Goal: Information Seeking & Learning: Check status

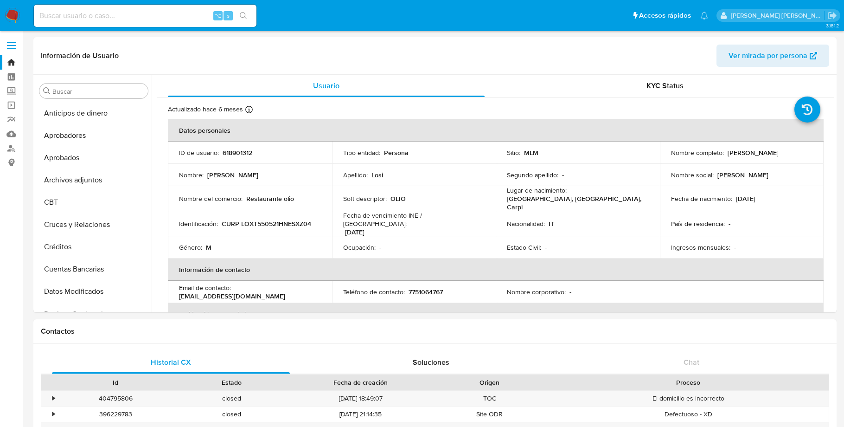
select select "10"
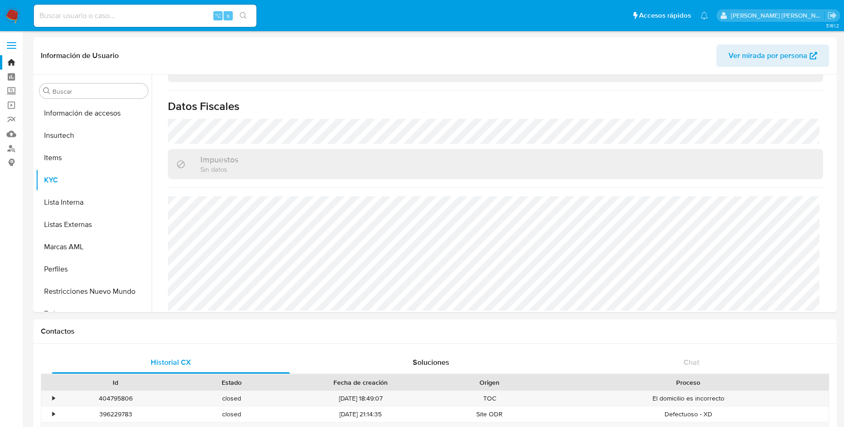
scroll to position [436, 0]
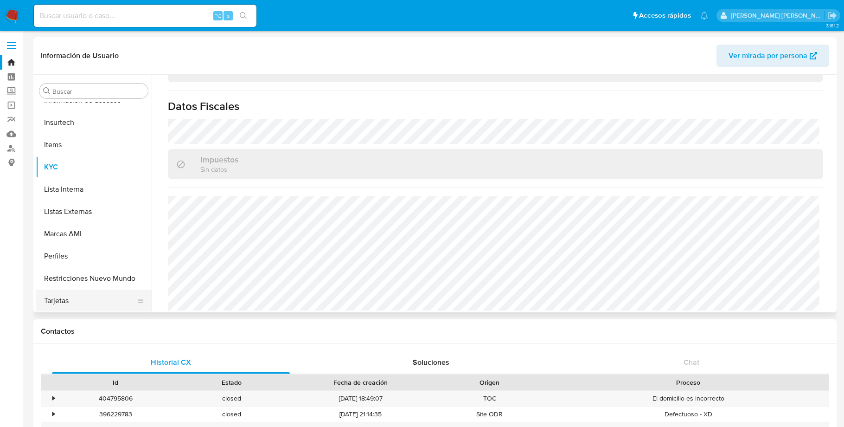
click at [66, 308] on button "Tarjetas" at bounding box center [90, 301] width 109 height 22
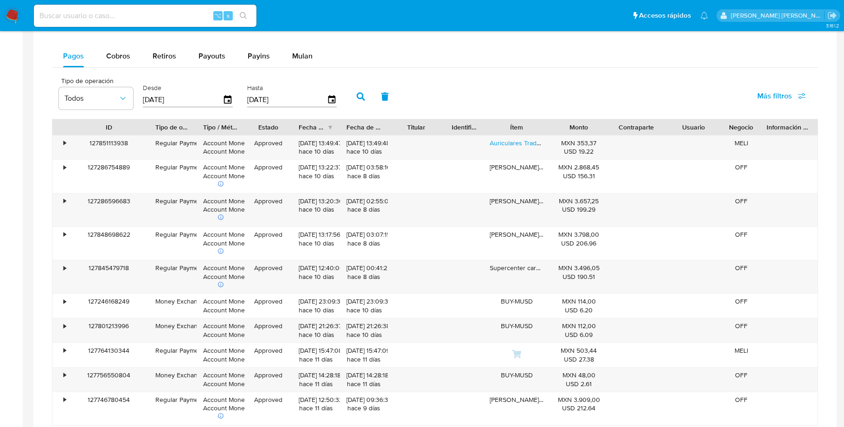
scroll to position [537, 0]
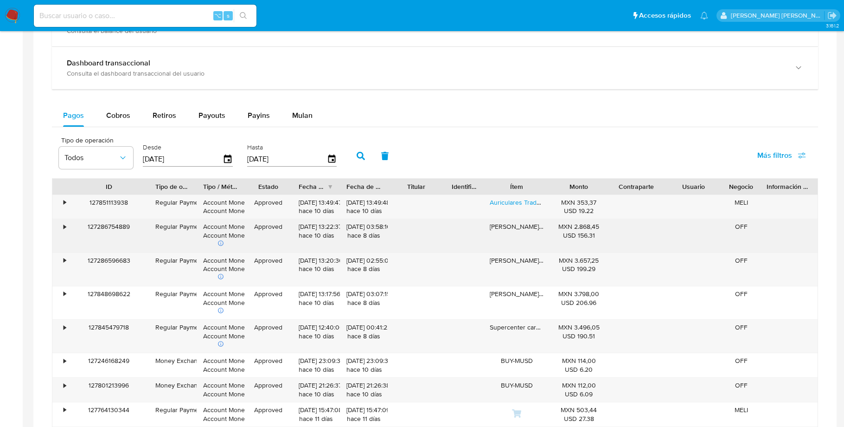
click at [64, 230] on div "•" at bounding box center [65, 226] width 2 height 9
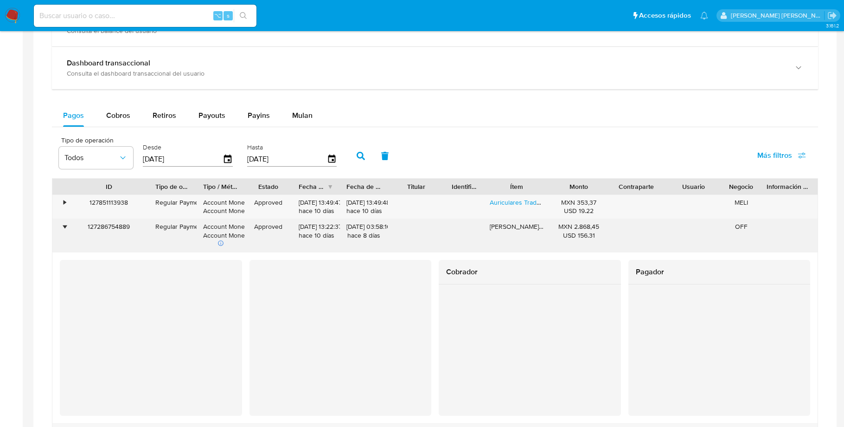
click at [62, 230] on div "•" at bounding box center [60, 235] width 16 height 33
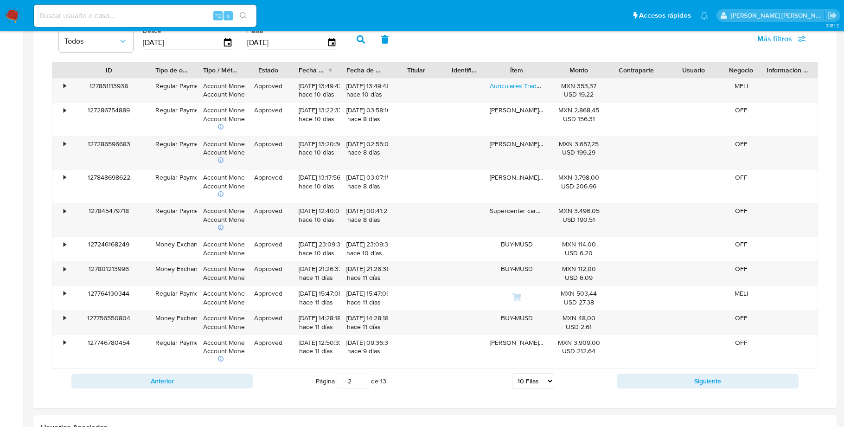
scroll to position [598, 0]
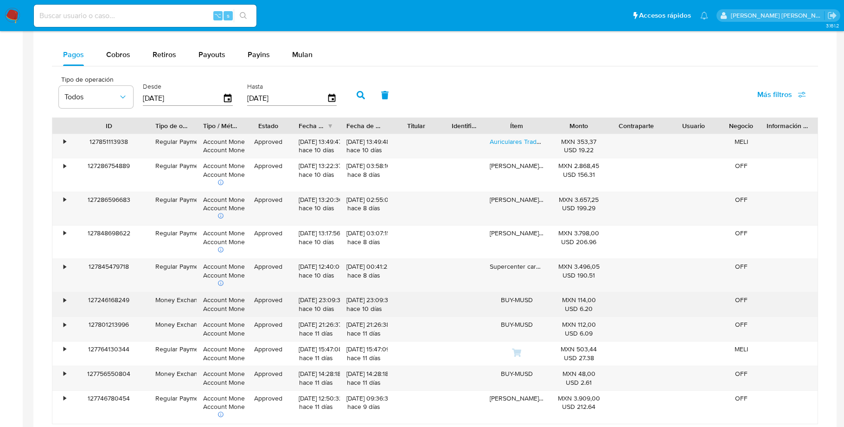
click at [64, 304] on div "•" at bounding box center [65, 300] width 2 height 9
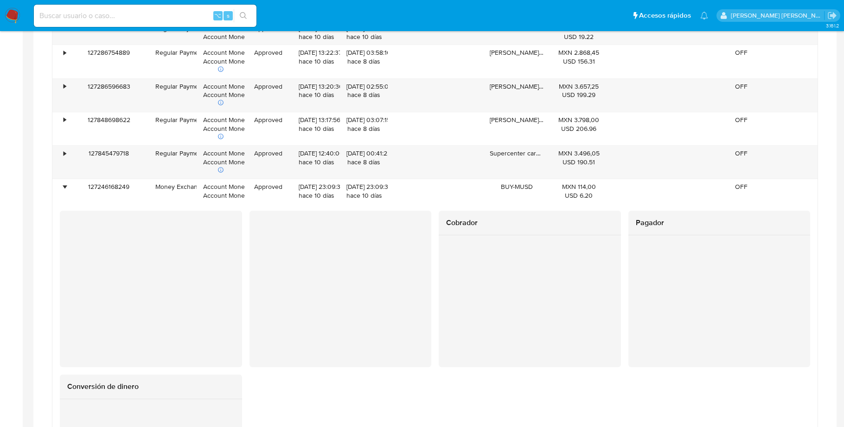
scroll to position [714, 0]
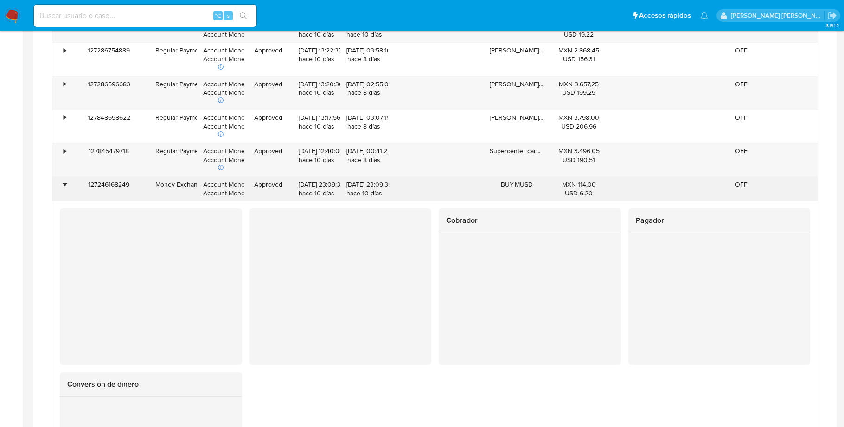
click at [64, 187] on div "•" at bounding box center [65, 184] width 2 height 9
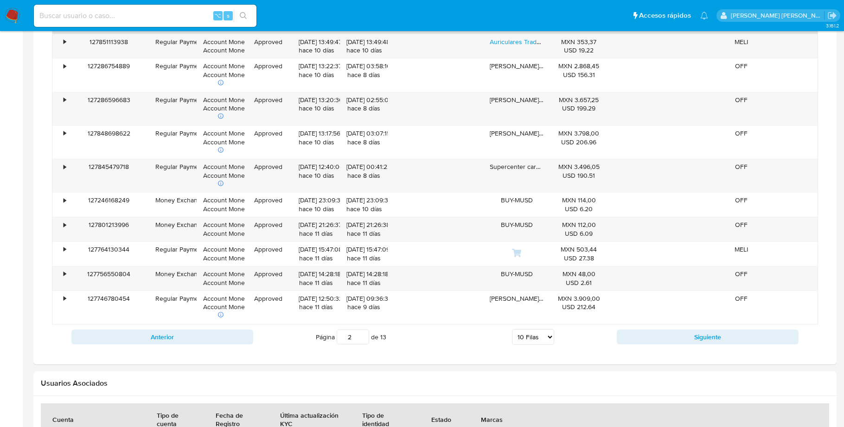
scroll to position [702, 0]
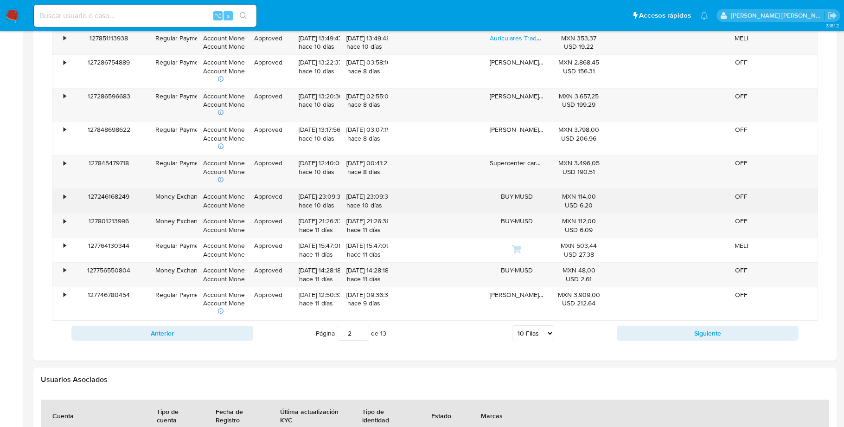
click at [64, 200] on div "•" at bounding box center [65, 196] width 2 height 9
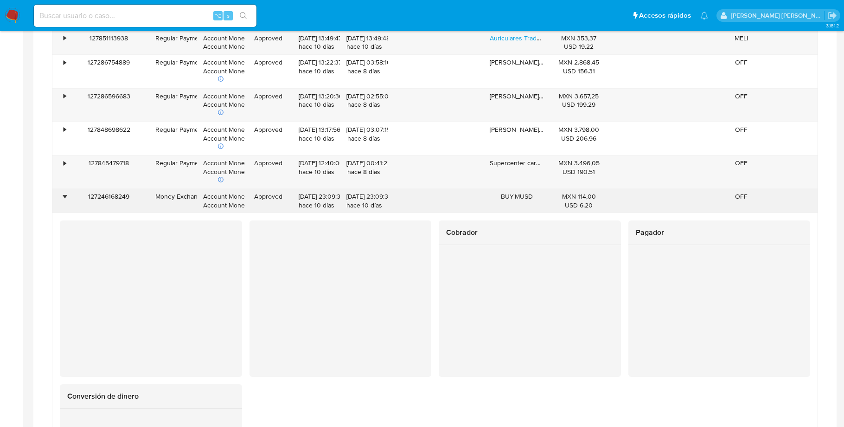
click at [64, 200] on div "•" at bounding box center [65, 196] width 2 height 9
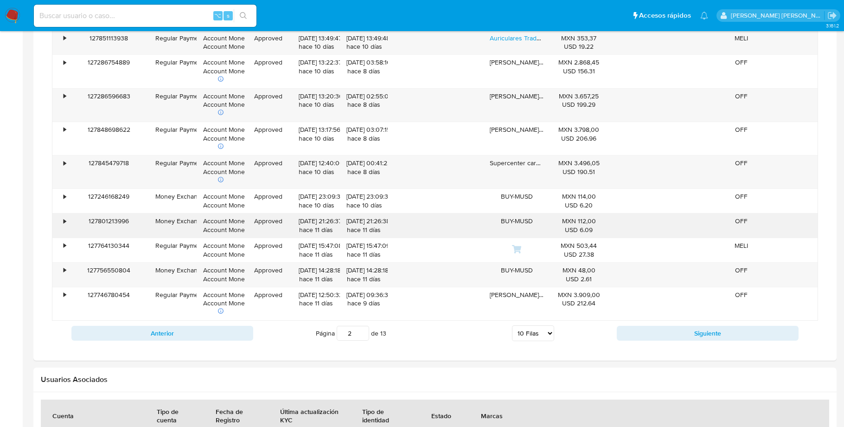
click at [64, 225] on div "•" at bounding box center [65, 221] width 2 height 9
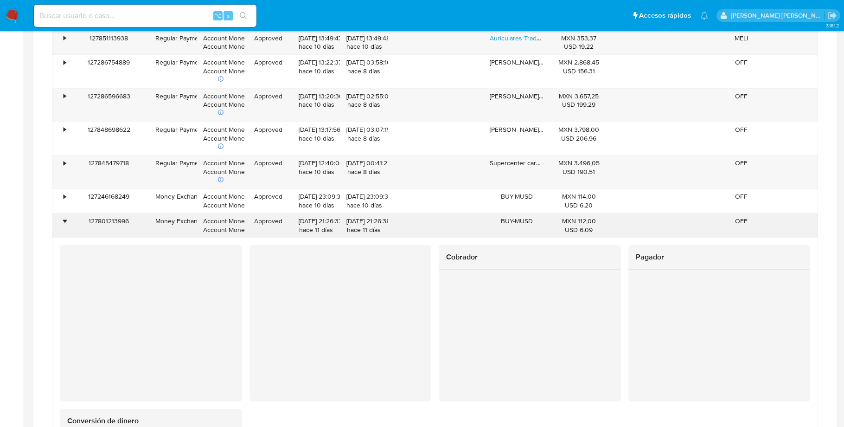
click at [64, 225] on div "•" at bounding box center [65, 221] width 2 height 9
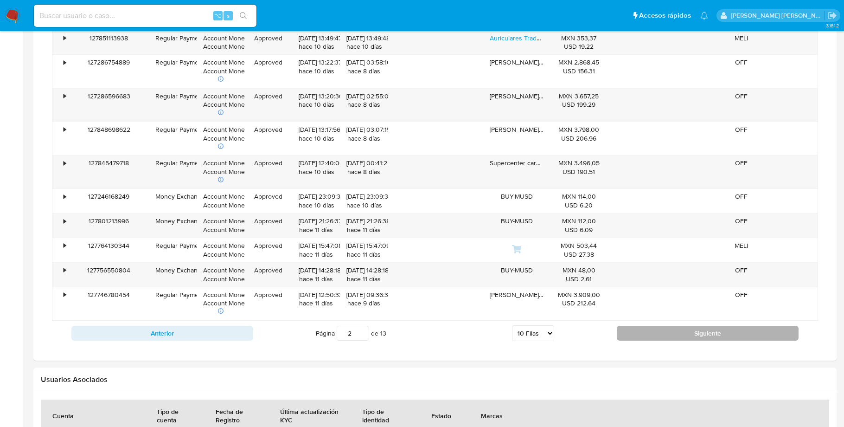
click at [708, 337] on button "Siguiente" at bounding box center [708, 333] width 182 height 15
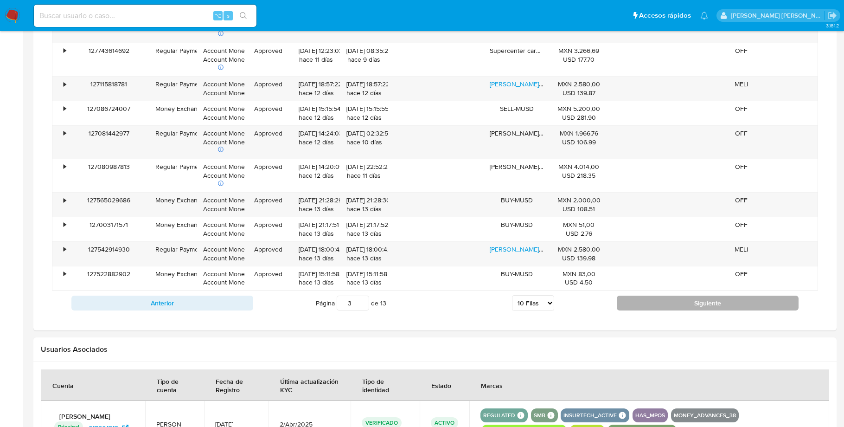
scroll to position [725, 0]
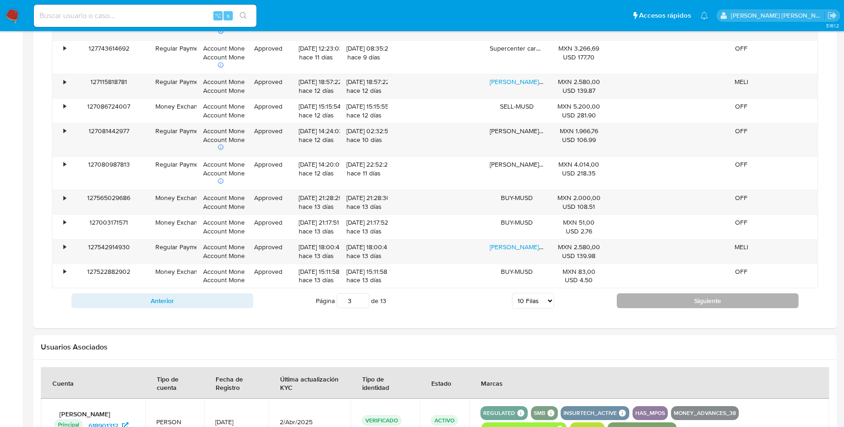
click at [711, 308] on button "Siguiente" at bounding box center [708, 300] width 182 height 15
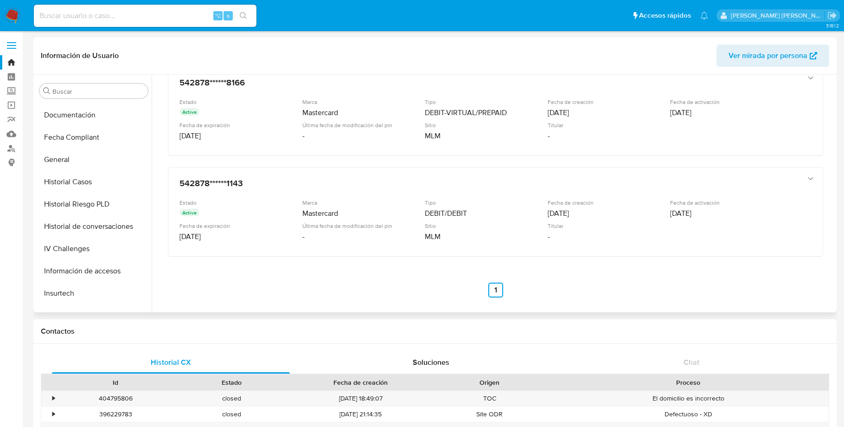
scroll to position [257, 0]
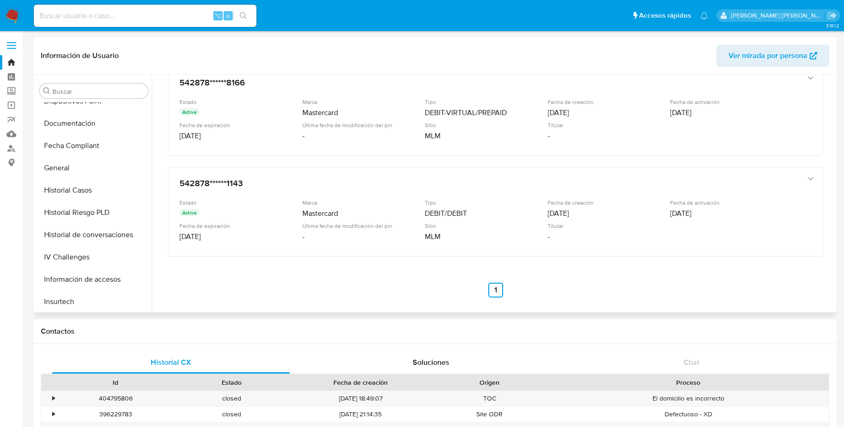
click at [95, 186] on button "Historial Casos" at bounding box center [94, 190] width 116 height 22
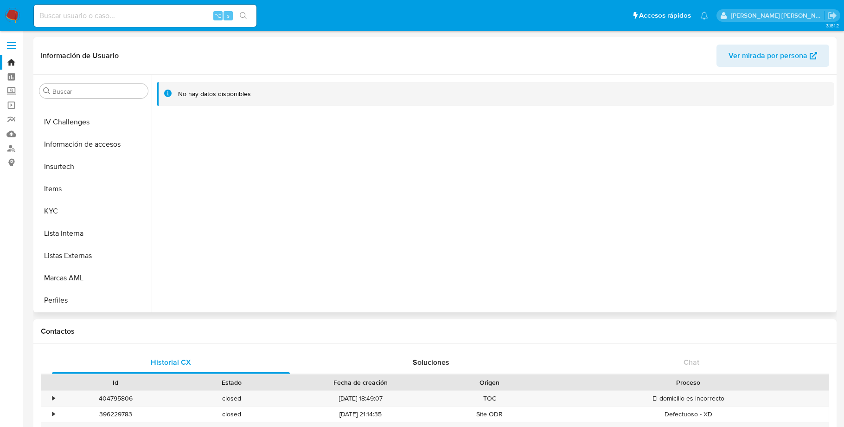
scroll to position [401, 0]
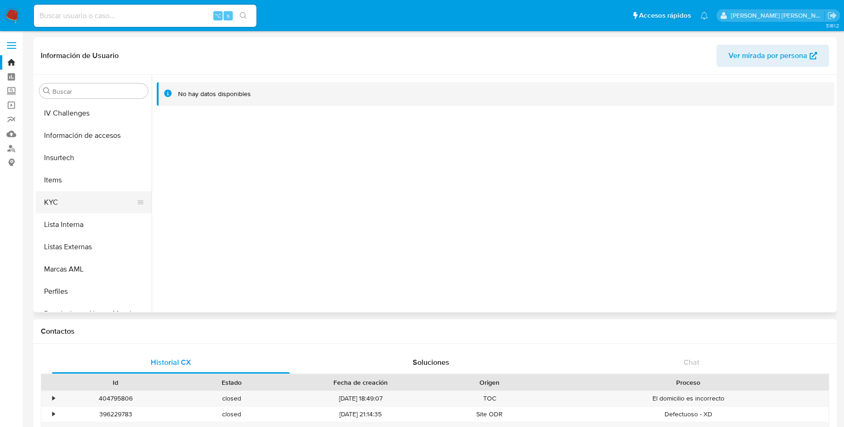
click at [67, 199] on button "KYC" at bounding box center [90, 202] width 109 height 22
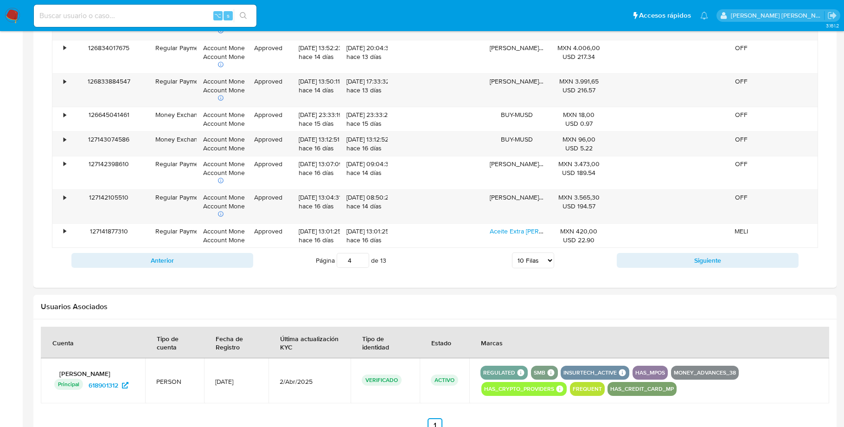
scroll to position [847, 0]
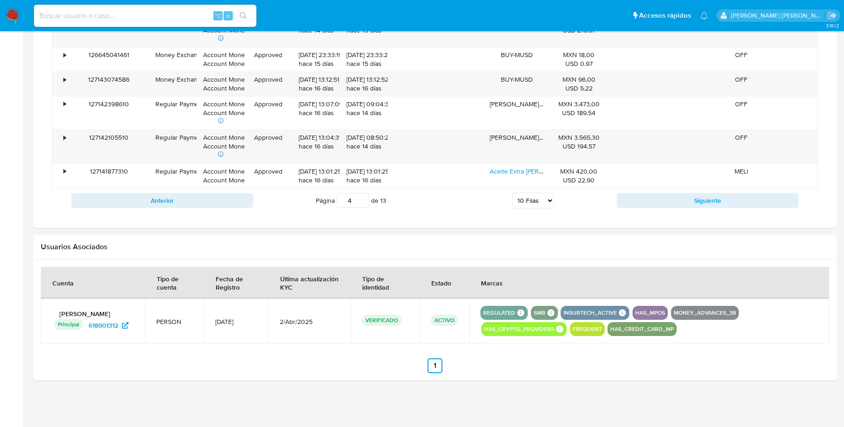
click at [717, 312] on button "MONEY_ADVANCES_38" at bounding box center [705, 313] width 62 height 4
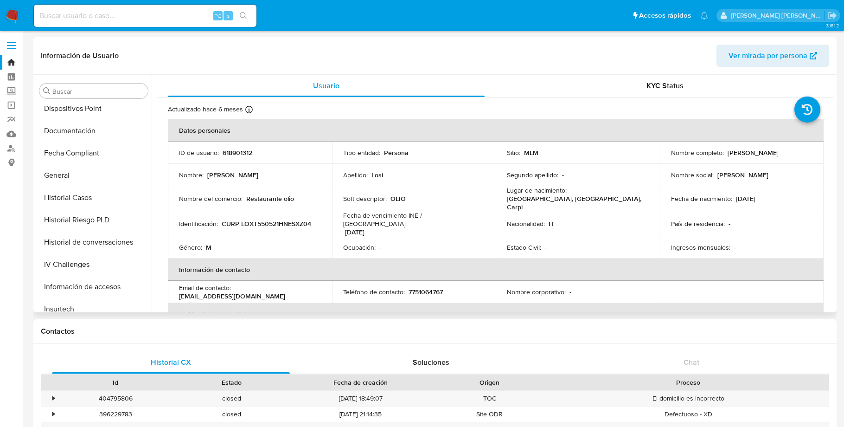
scroll to position [248, 0]
click at [80, 199] on button "Historial Casos" at bounding box center [90, 199] width 109 height 22
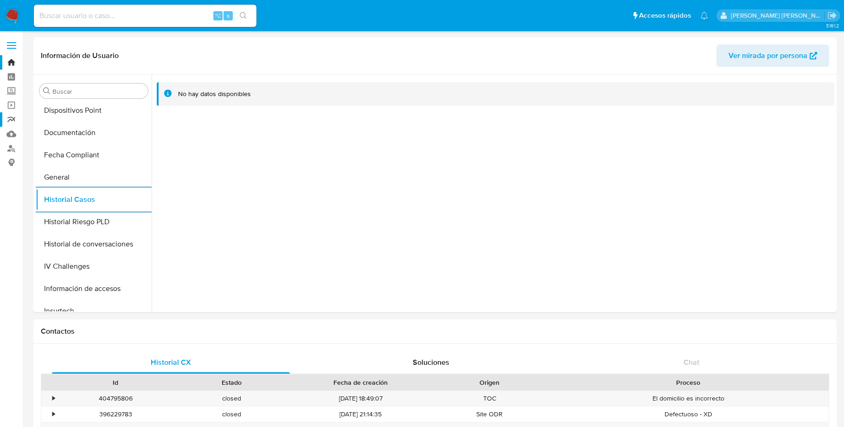
click at [36, 188] on button "Historial Casos" at bounding box center [94, 199] width 116 height 22
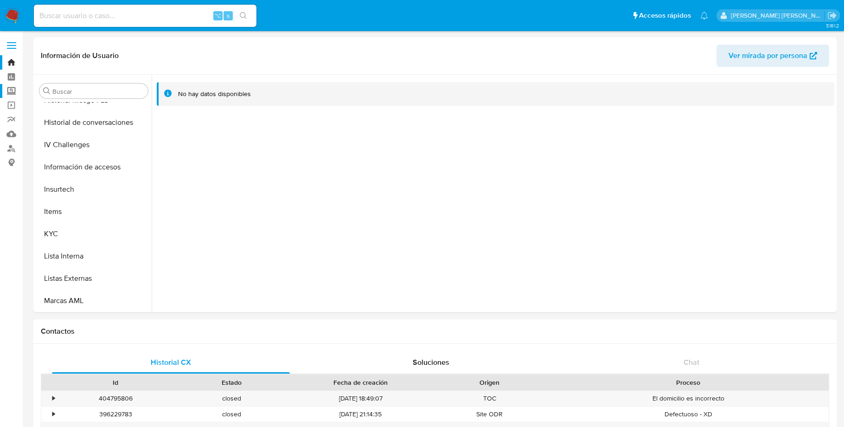
scroll to position [370, 0]
click at [55, 230] on button "KYC" at bounding box center [90, 233] width 109 height 22
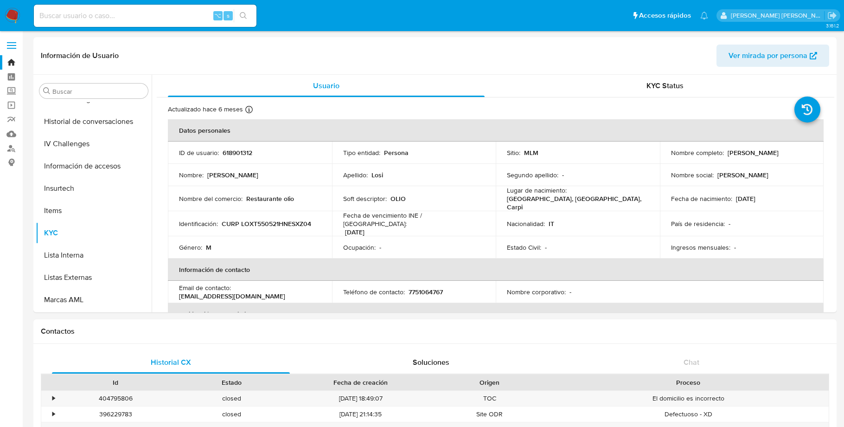
click at [100, 18] on input at bounding box center [145, 16] width 223 height 12
paste input "1109139922"
type input "1109139922"
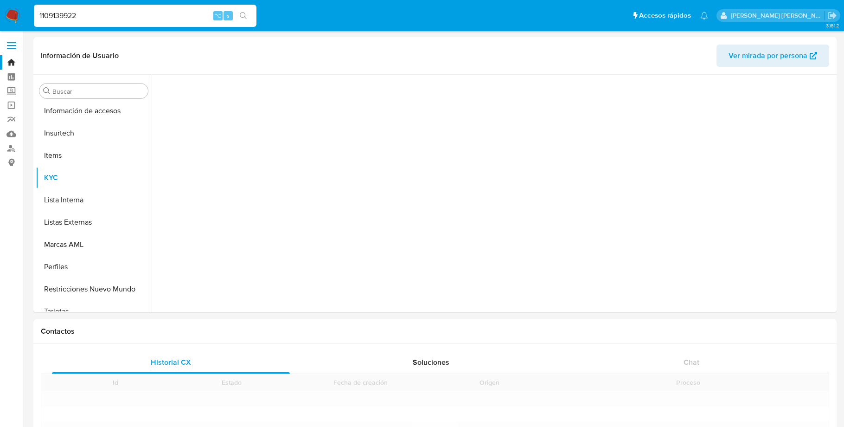
scroll to position [436, 0]
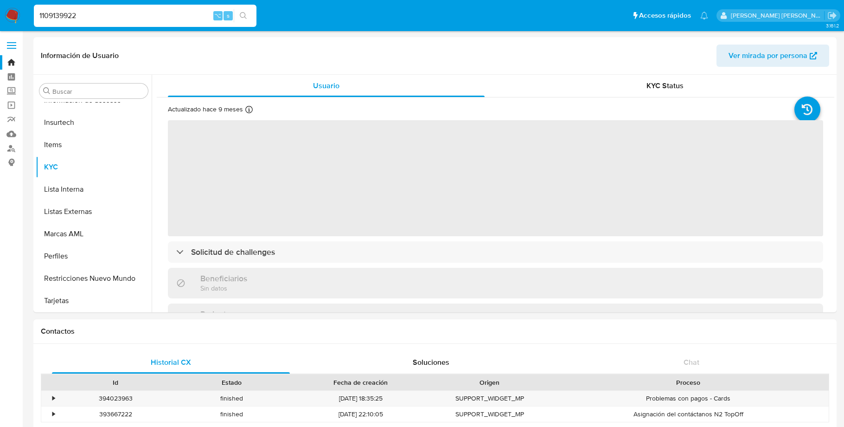
select select "10"
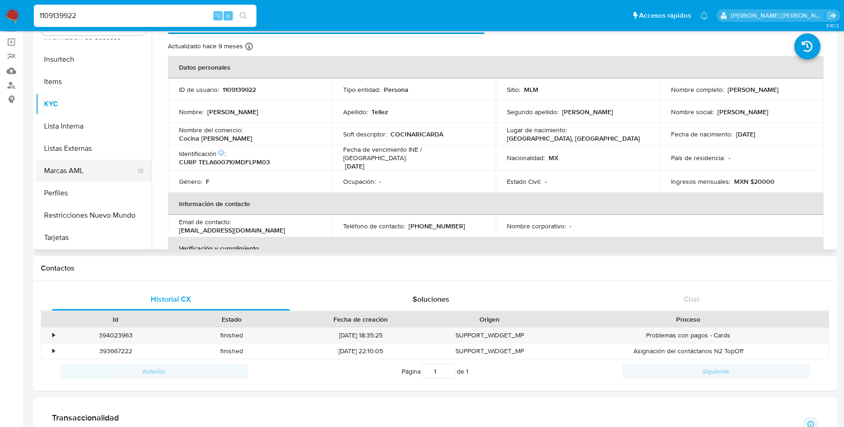
scroll to position [64, 0]
click at [99, 211] on button "Restricciones Nuevo Mundo" at bounding box center [90, 215] width 109 height 22
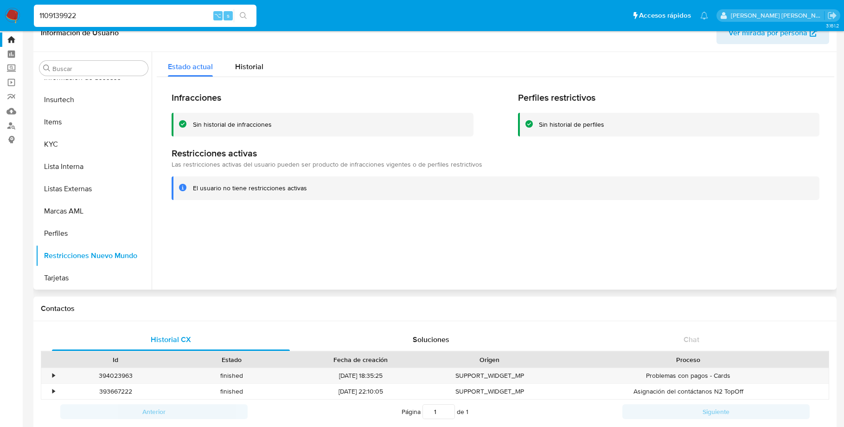
scroll to position [9, 0]
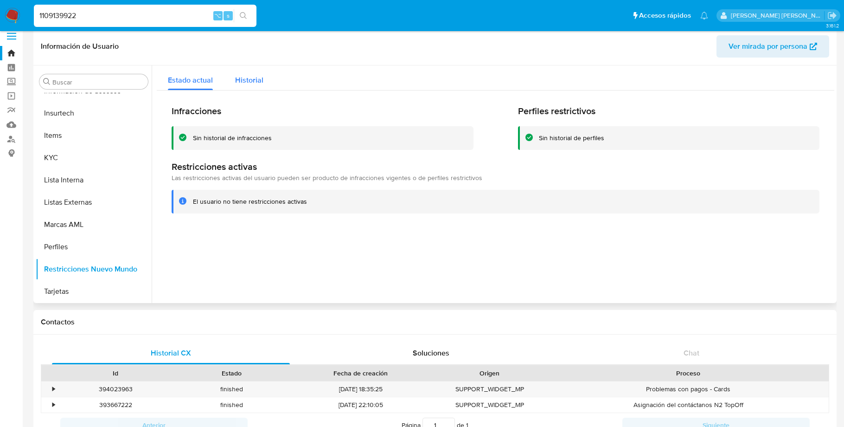
click at [245, 71] on div "Historial" at bounding box center [249, 77] width 28 height 25
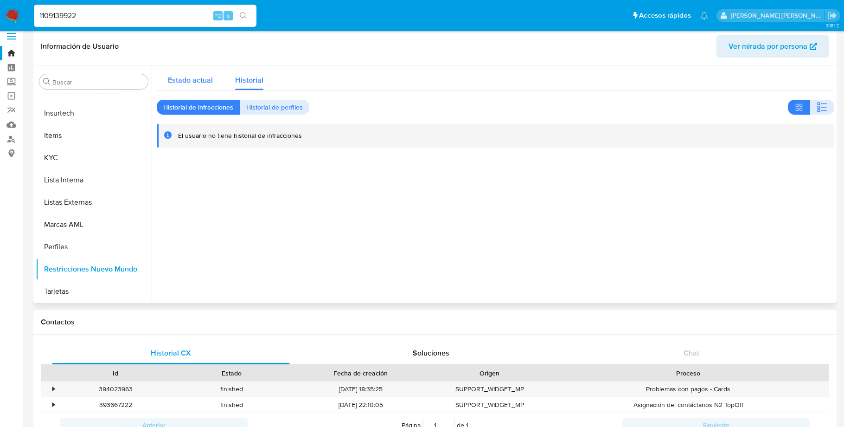
click at [194, 73] on div "Estado actual" at bounding box center [190, 77] width 45 height 25
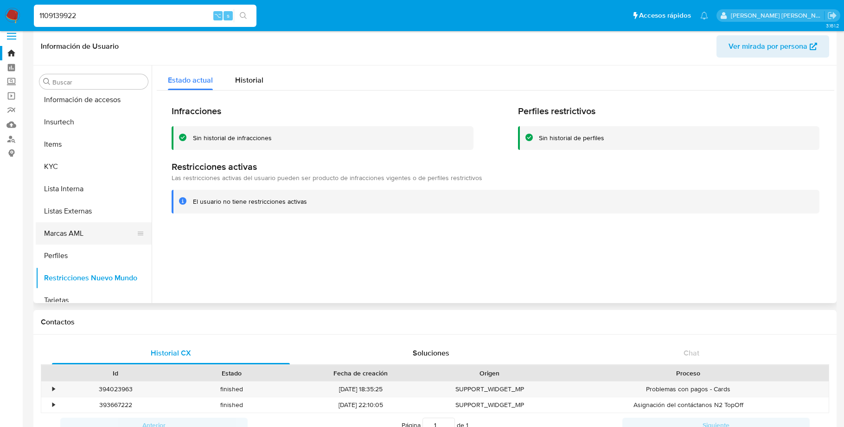
scroll to position [436, 0]
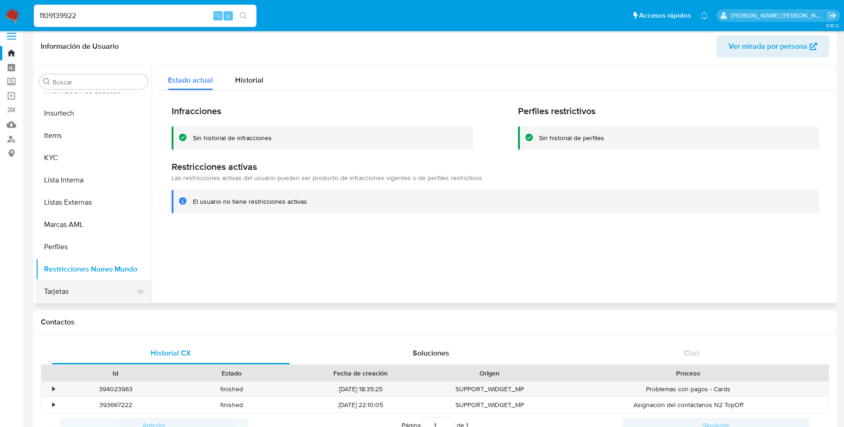
click at [70, 283] on button "Tarjetas" at bounding box center [90, 291] width 109 height 22
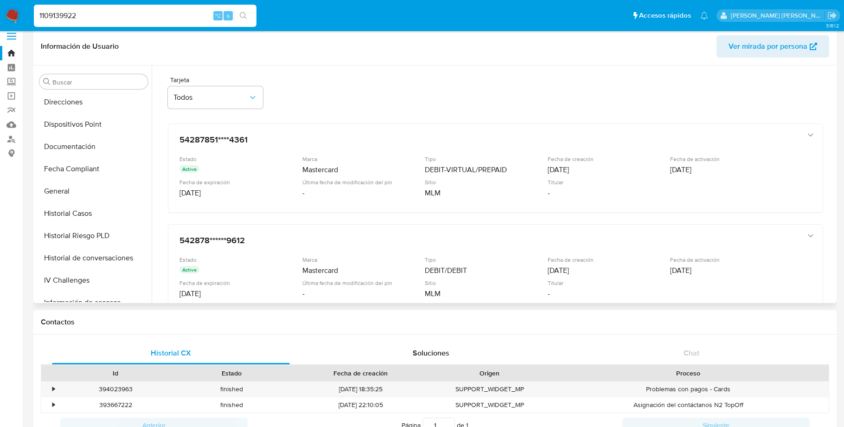
scroll to position [223, 0]
click at [60, 212] on button "Historial Casos" at bounding box center [90, 215] width 109 height 22
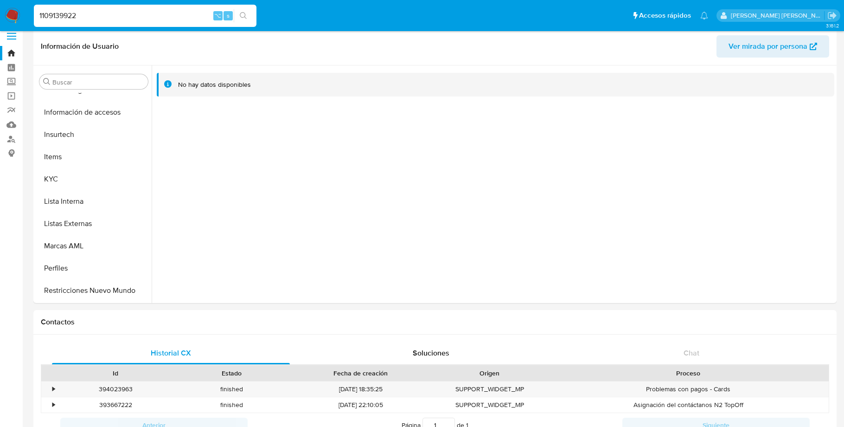
scroll to position [410, 0]
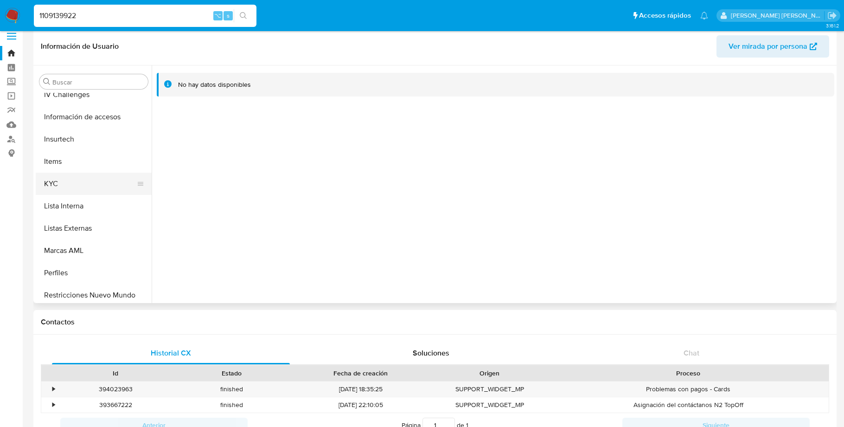
click at [49, 182] on button "KYC" at bounding box center [90, 184] width 109 height 22
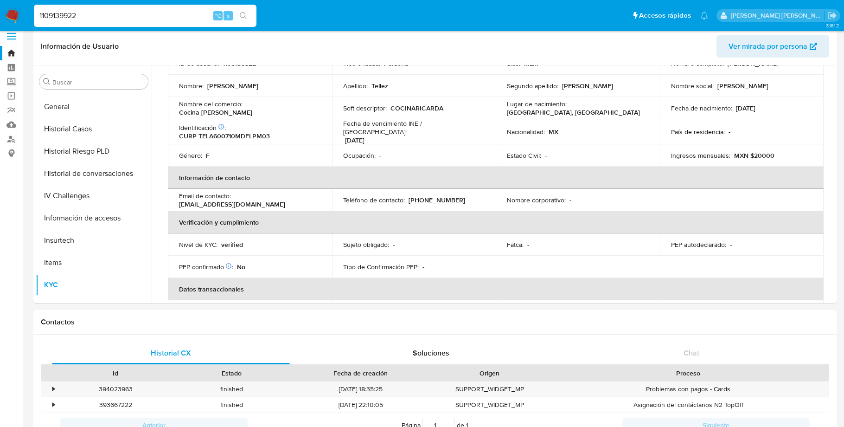
scroll to position [303, 0]
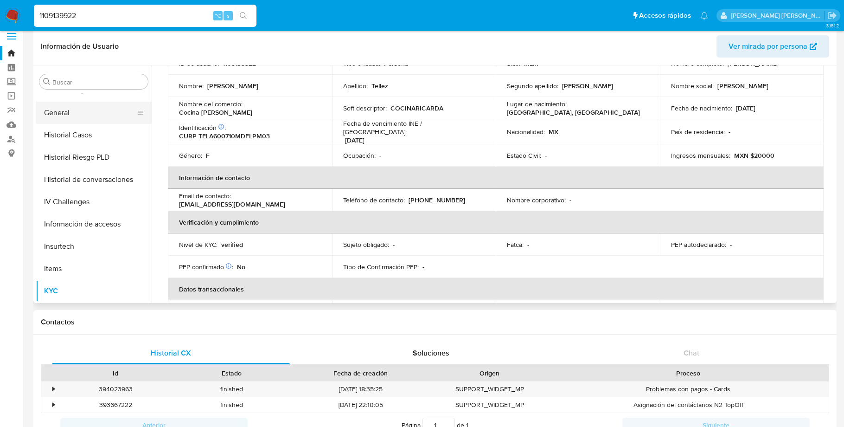
click at [65, 115] on button "General" at bounding box center [90, 113] width 109 height 22
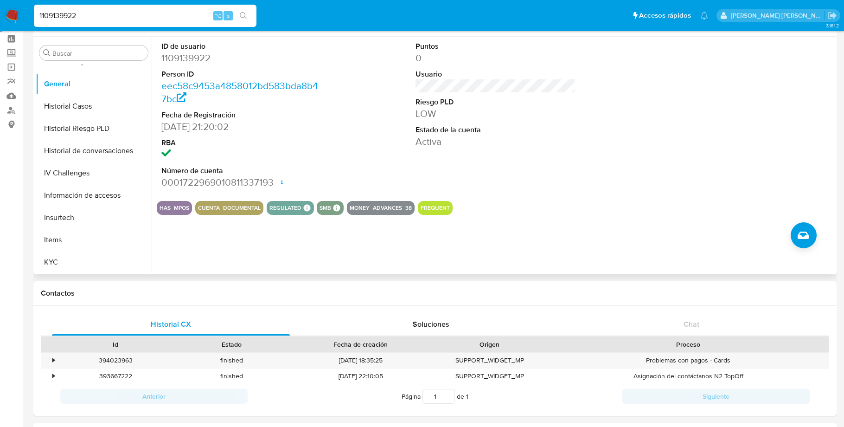
scroll to position [0, 0]
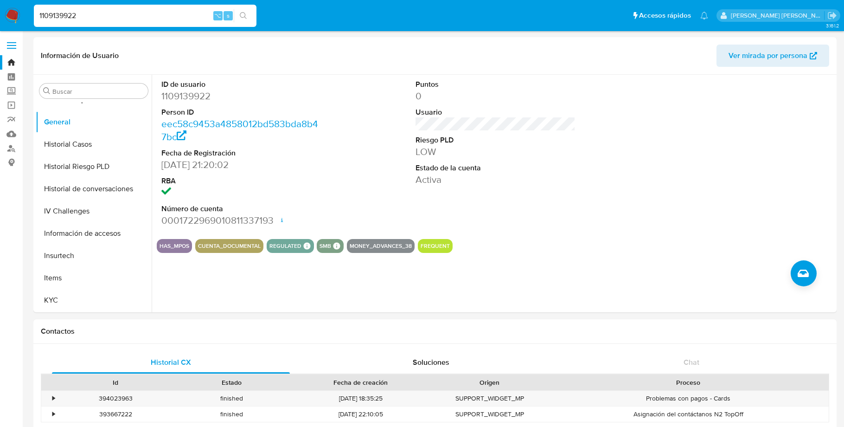
drag, startPoint x: 86, startPoint y: 17, endPoint x: 4, endPoint y: 17, distance: 82.1
click at [4, 17] on nav "Pausado Ver notificaciones 1109139922 ⌥ s Accesos rápidos Presiona las siguient…" at bounding box center [422, 15] width 844 height 31
paste input "1552681237"
type input "1552681237"
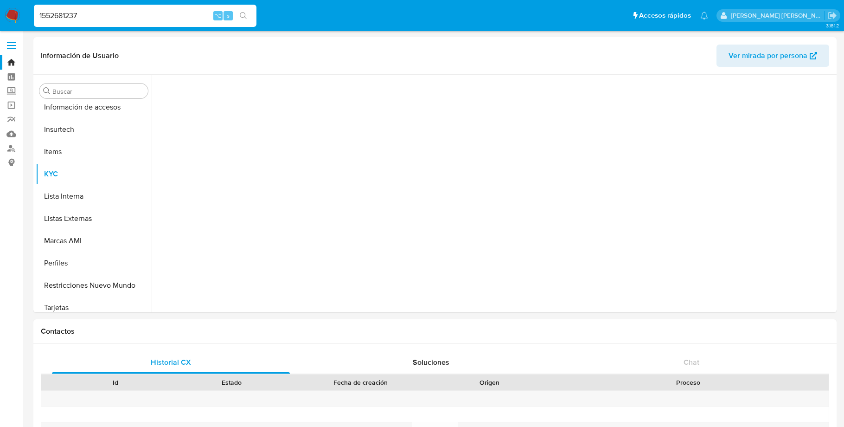
scroll to position [436, 0]
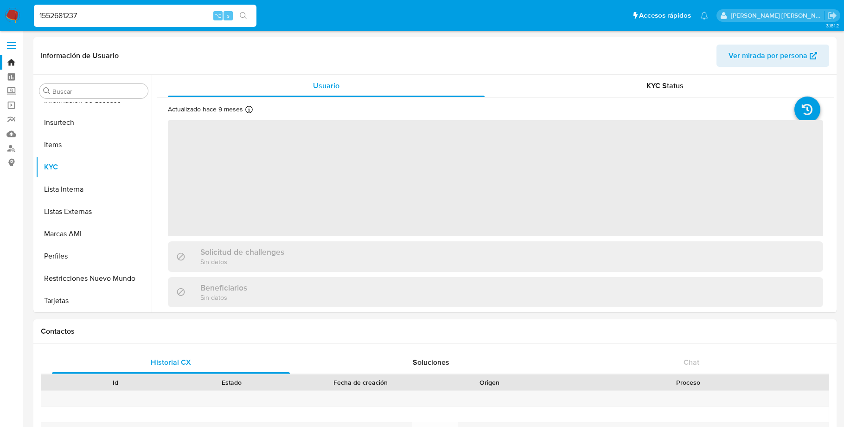
select select "10"
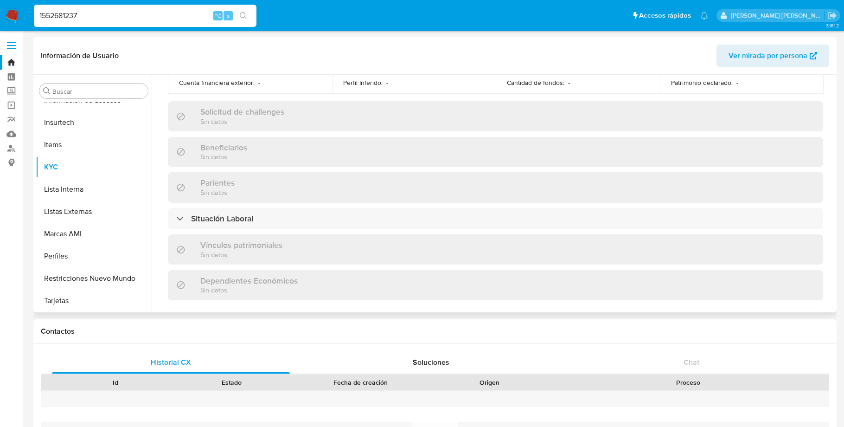
scroll to position [388, 0]
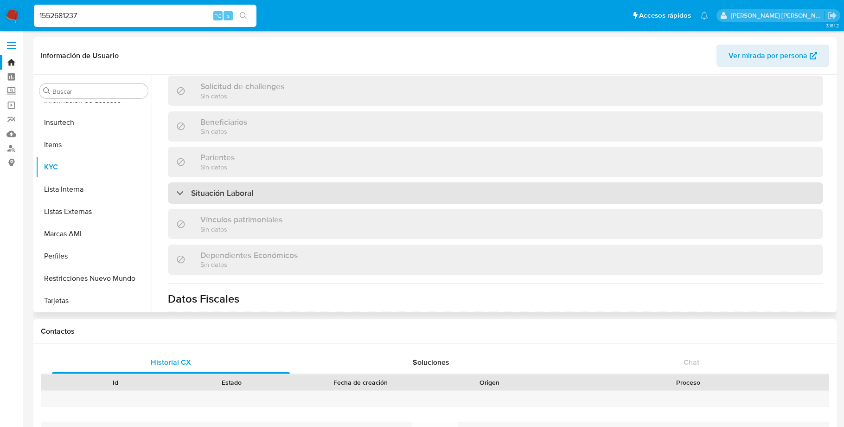
click at [240, 194] on h3 "Situación Laboral" at bounding box center [222, 193] width 62 height 10
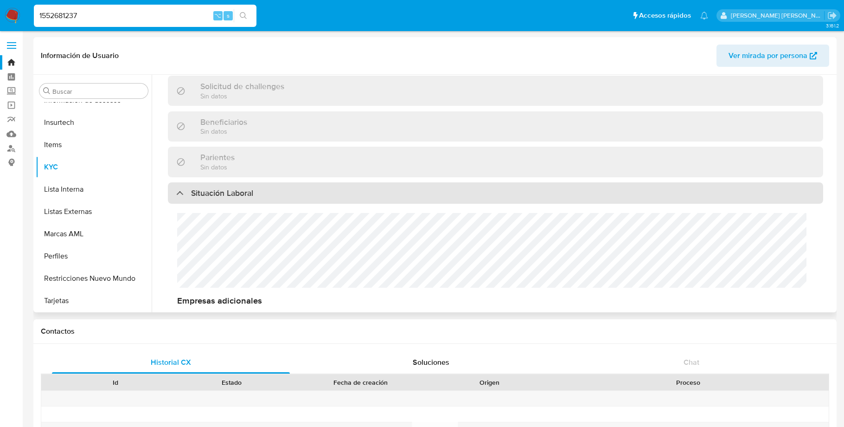
click at [240, 194] on h3 "Situación Laboral" at bounding box center [222, 193] width 62 height 10
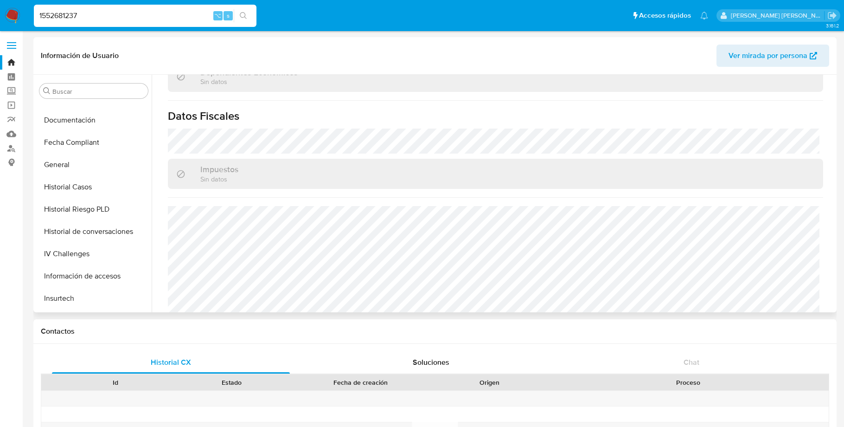
scroll to position [256, 0]
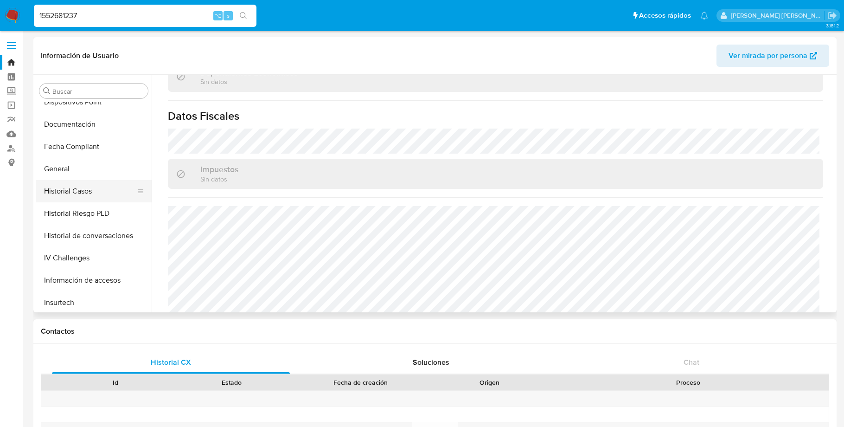
click at [76, 192] on button "Historial Casos" at bounding box center [90, 191] width 109 height 22
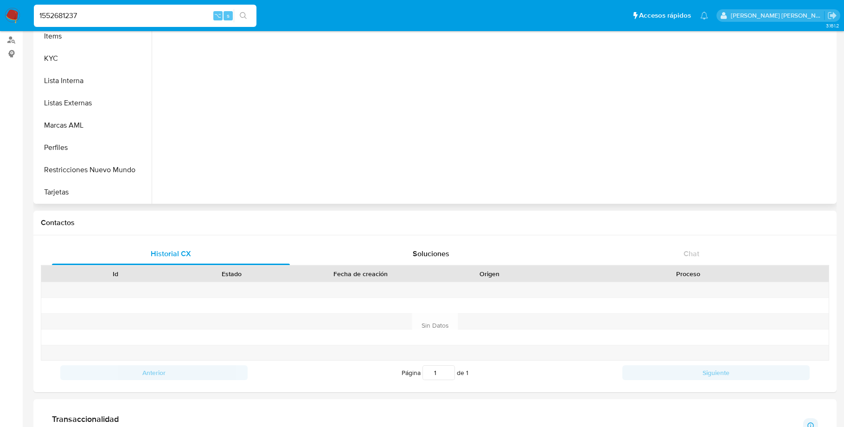
scroll to position [114, 0]
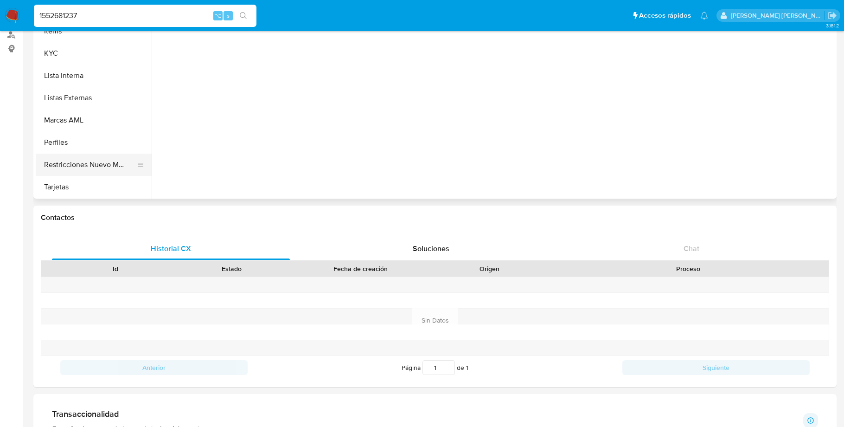
click at [84, 167] on button "Restricciones Nuevo Mundo" at bounding box center [90, 165] width 109 height 22
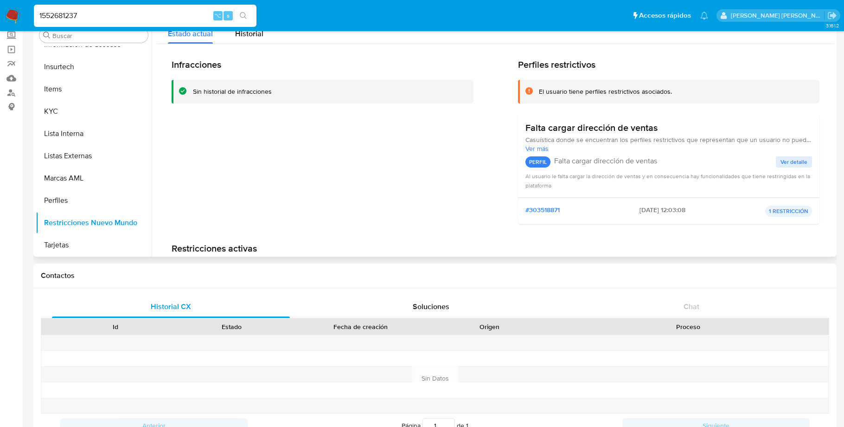
scroll to position [0, 0]
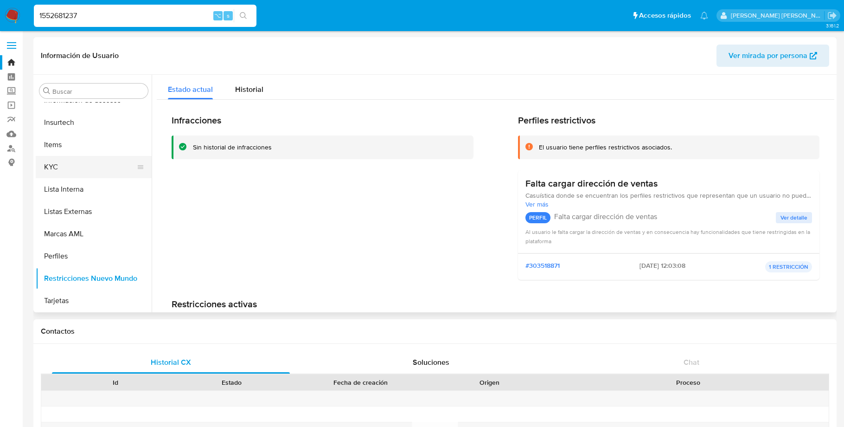
click at [53, 168] on button "KYC" at bounding box center [90, 167] width 109 height 22
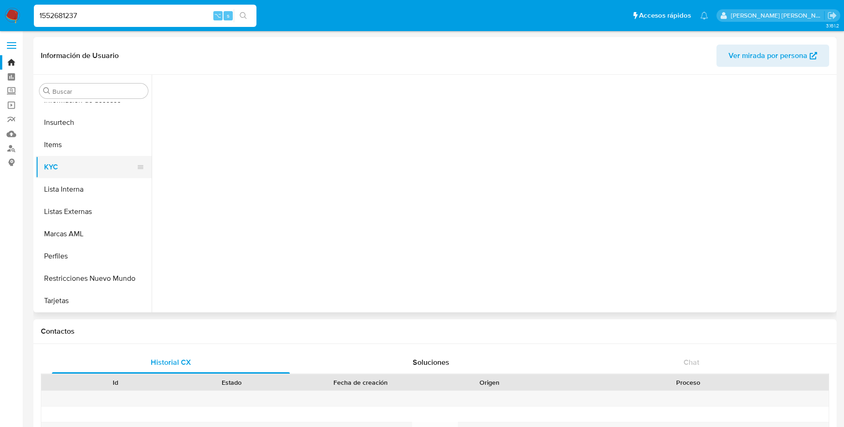
click at [53, 168] on button "KYC" at bounding box center [90, 167] width 109 height 22
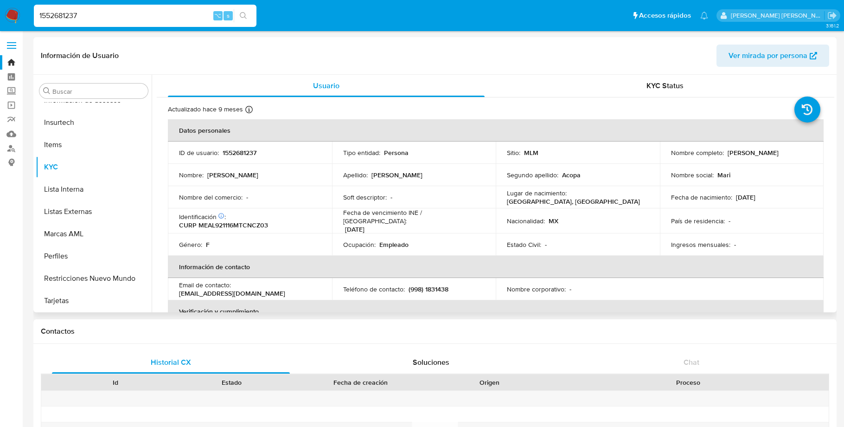
click at [416, 61] on header "Información de Usuario Ver mirada por persona" at bounding box center [435, 56] width 789 height 22
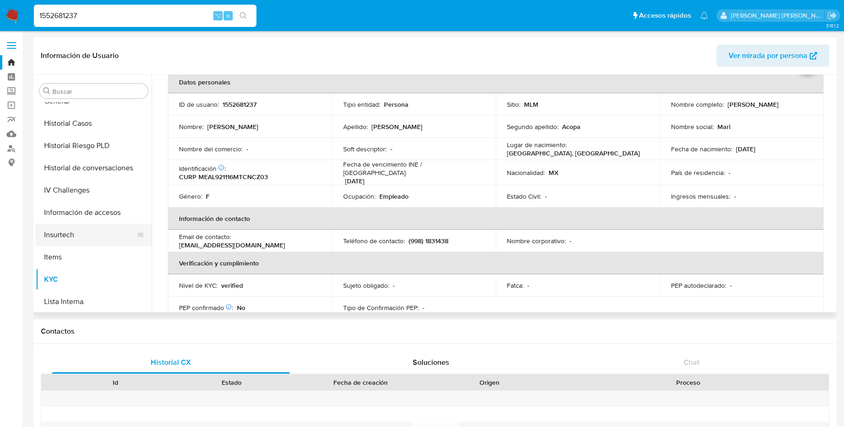
scroll to position [318, 0]
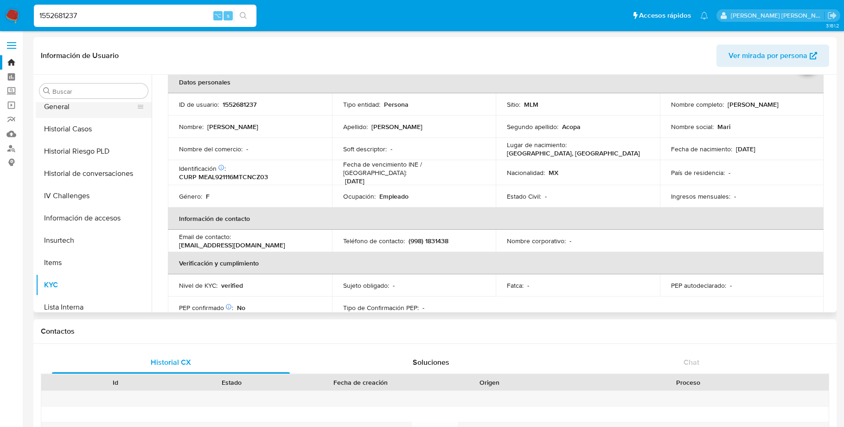
click at [66, 109] on button "General" at bounding box center [90, 107] width 109 height 22
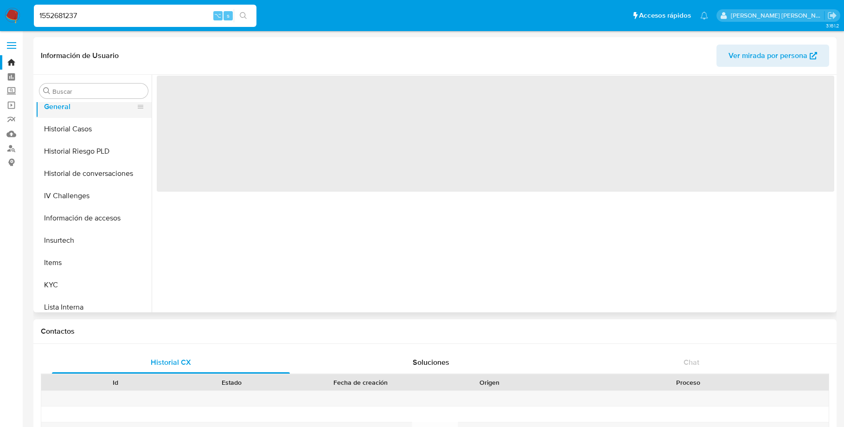
scroll to position [0, 0]
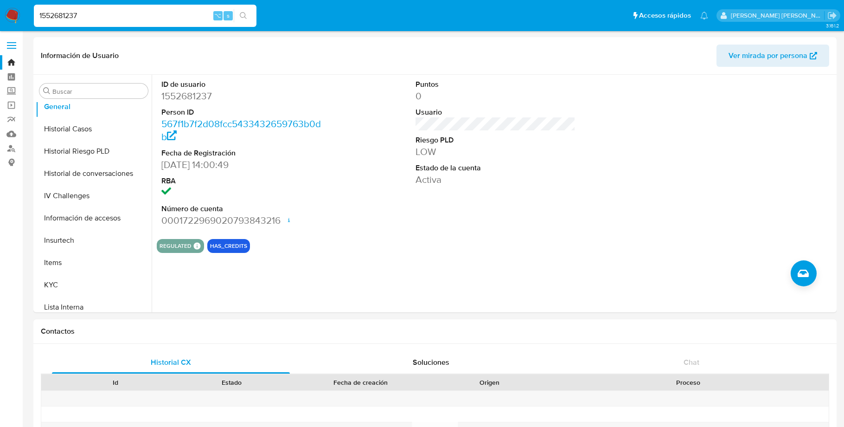
click at [70, 13] on input "1552681237" at bounding box center [145, 16] width 223 height 12
paste input "464535870"
type input "1464535870"
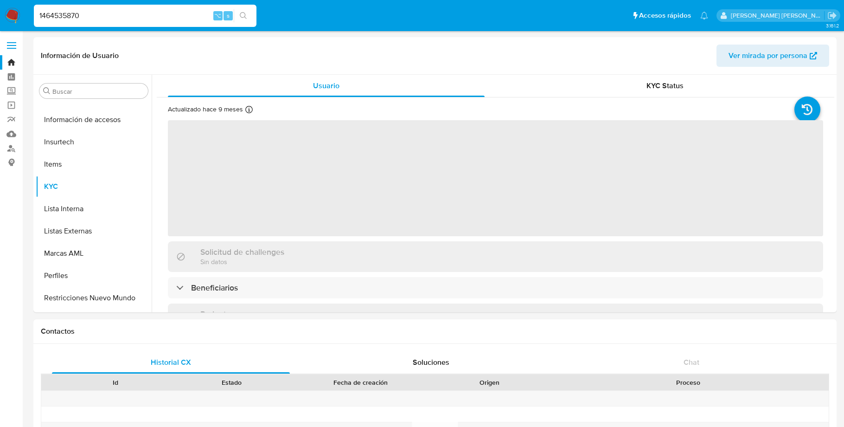
scroll to position [436, 0]
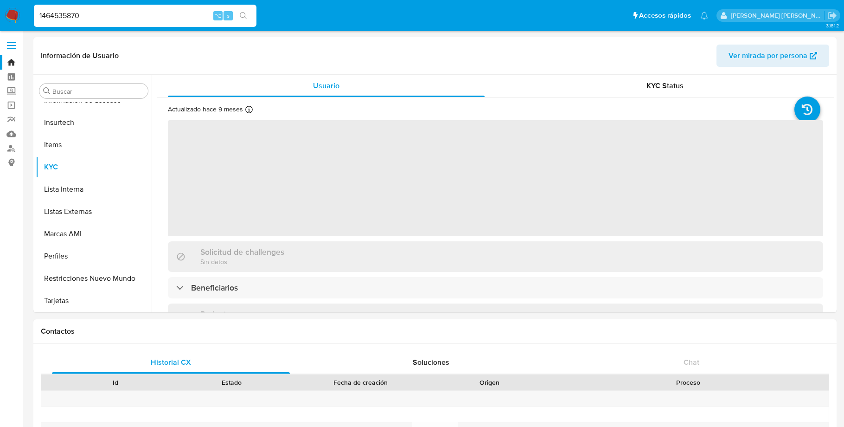
select select "10"
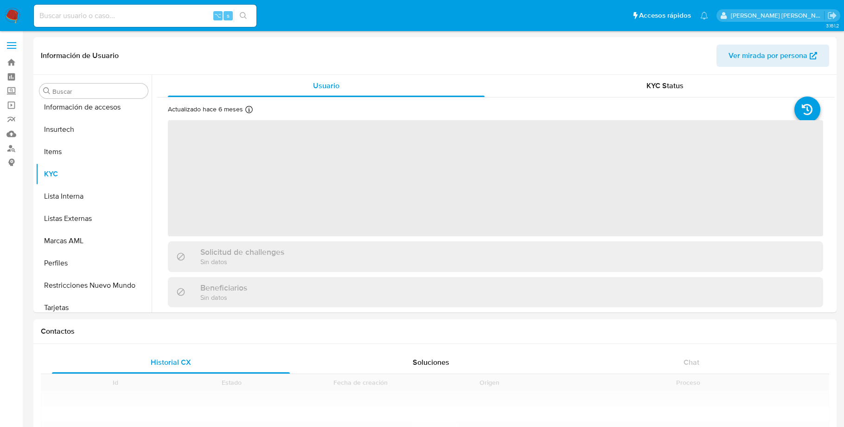
scroll to position [436, 0]
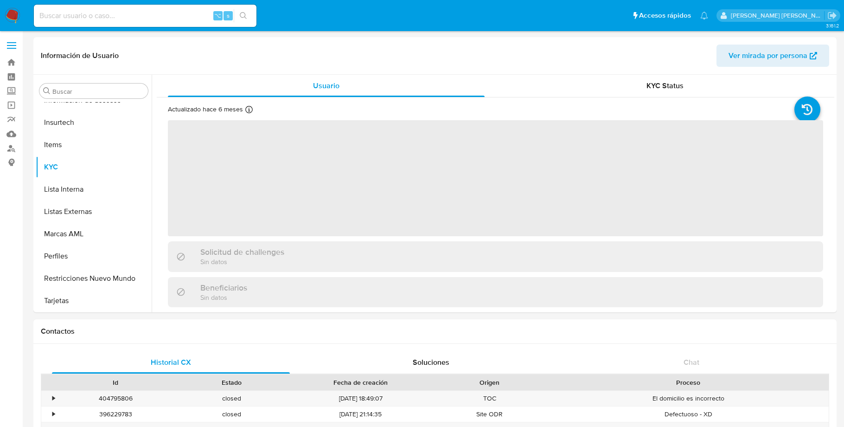
select select "10"
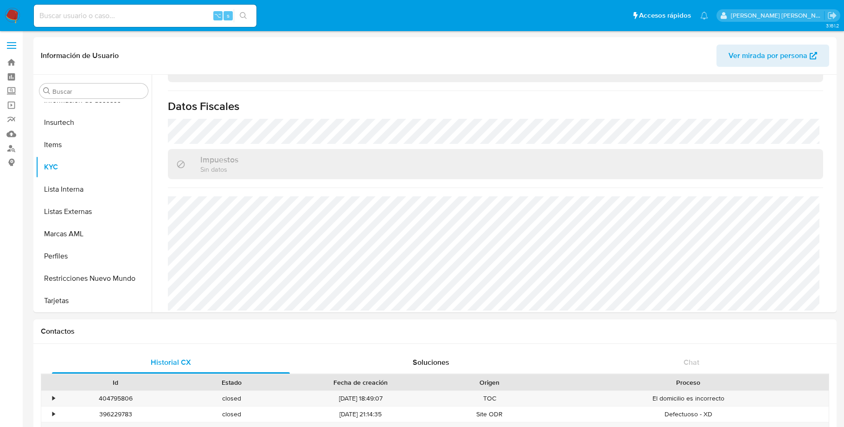
scroll to position [0, 0]
